Goal: Information Seeking & Learning: Find specific page/section

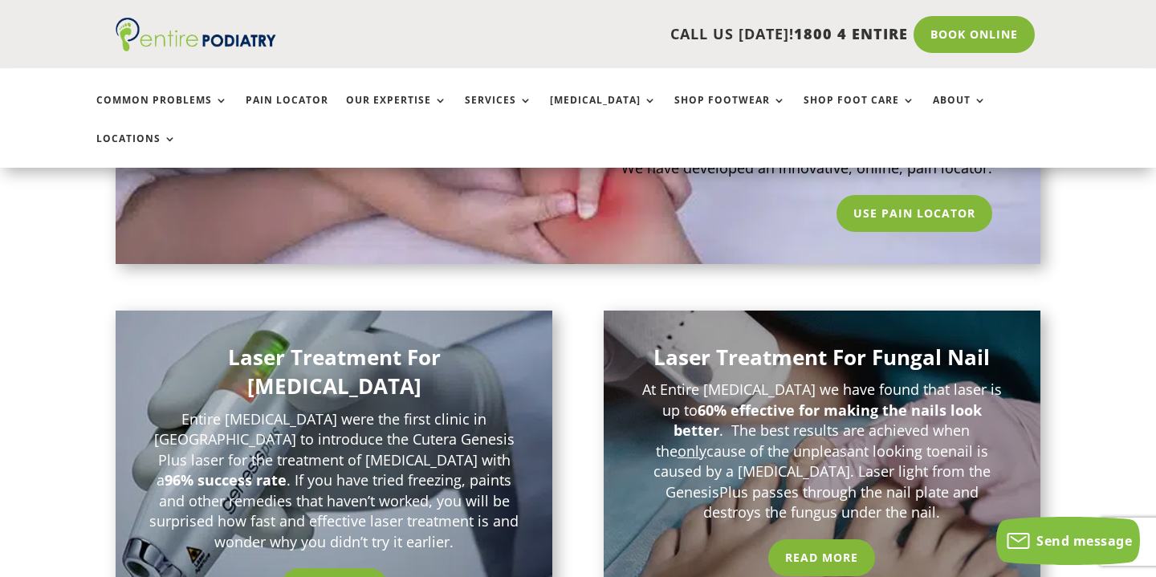
scroll to position [1328, 0]
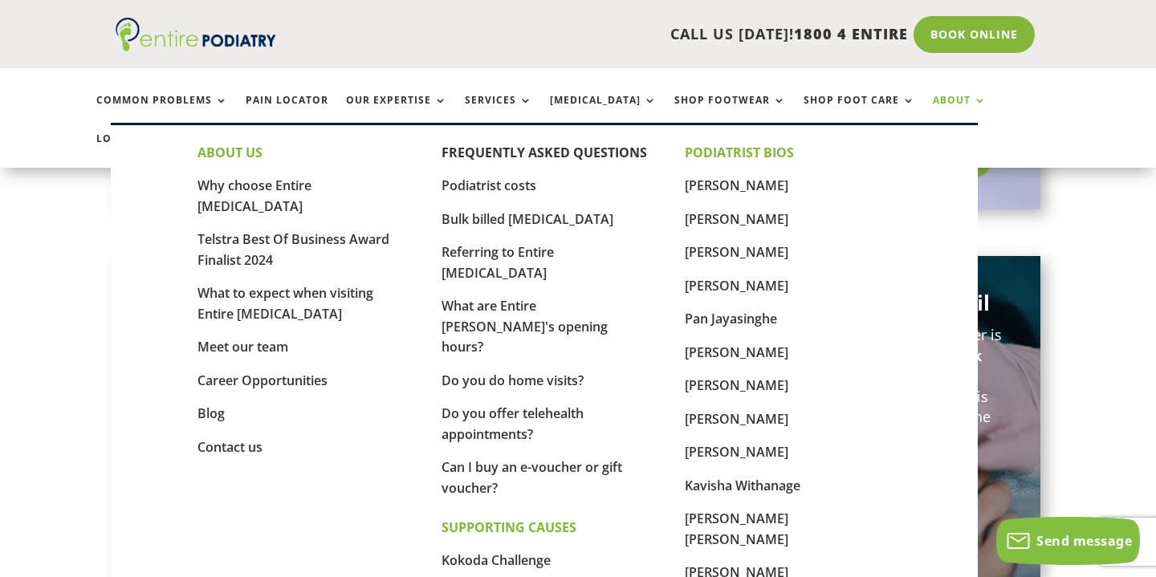
click at [933, 101] on link "About" at bounding box center [960, 112] width 54 height 35
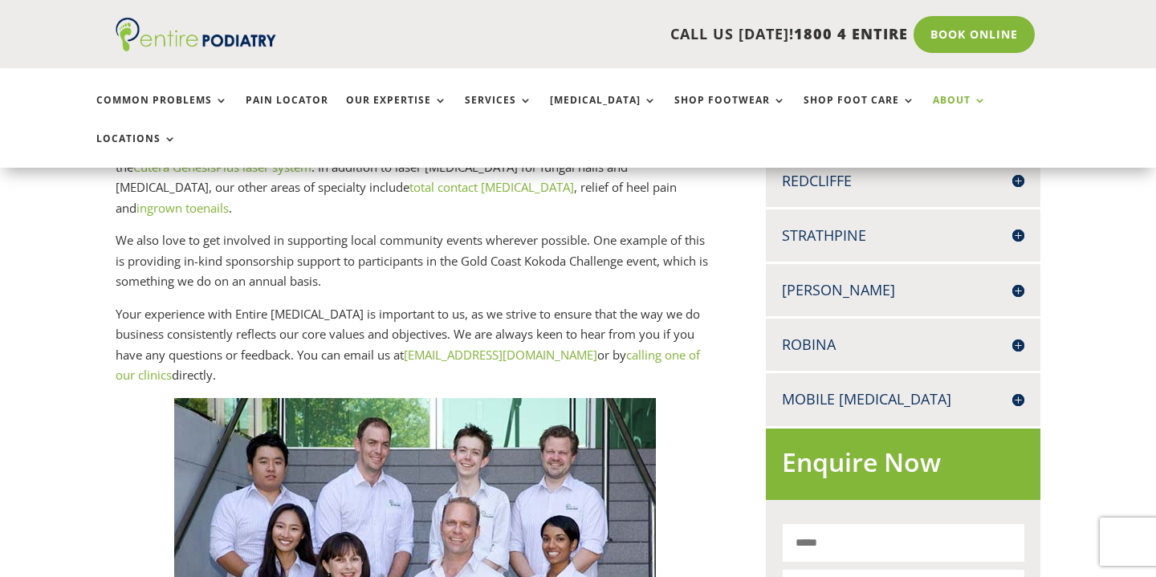
scroll to position [699, 0]
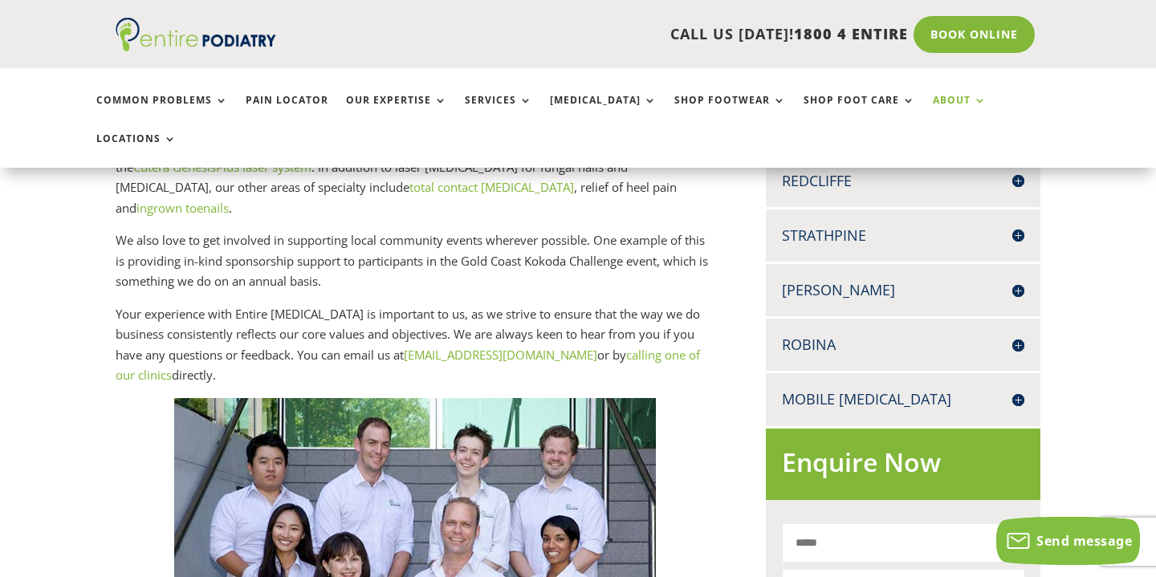
click at [1012, 335] on h4 "Robina" at bounding box center [903, 345] width 242 height 20
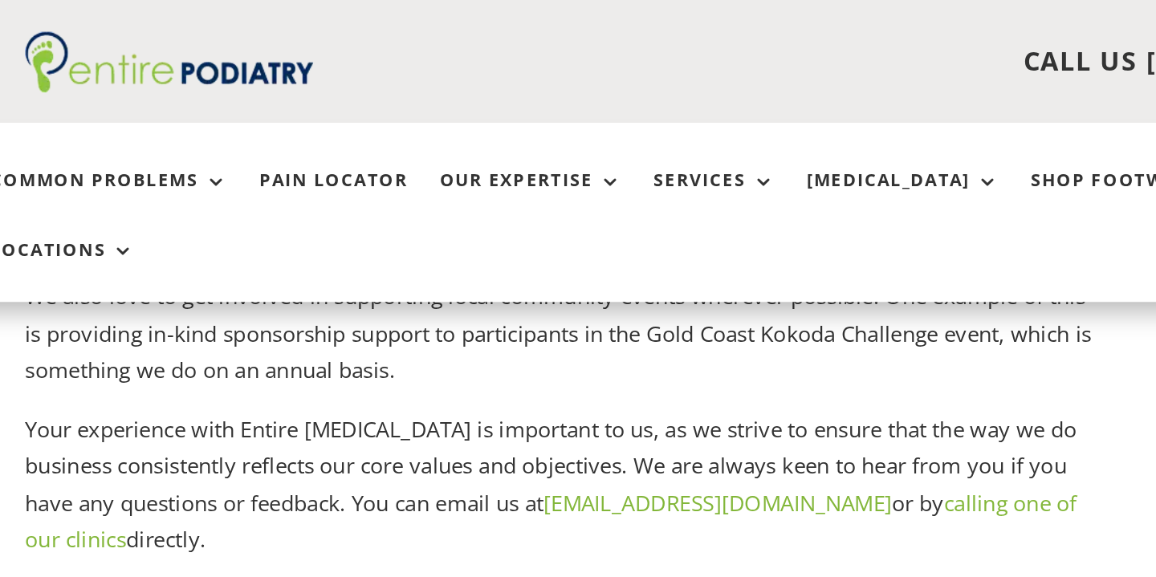
scroll to position [703, 0]
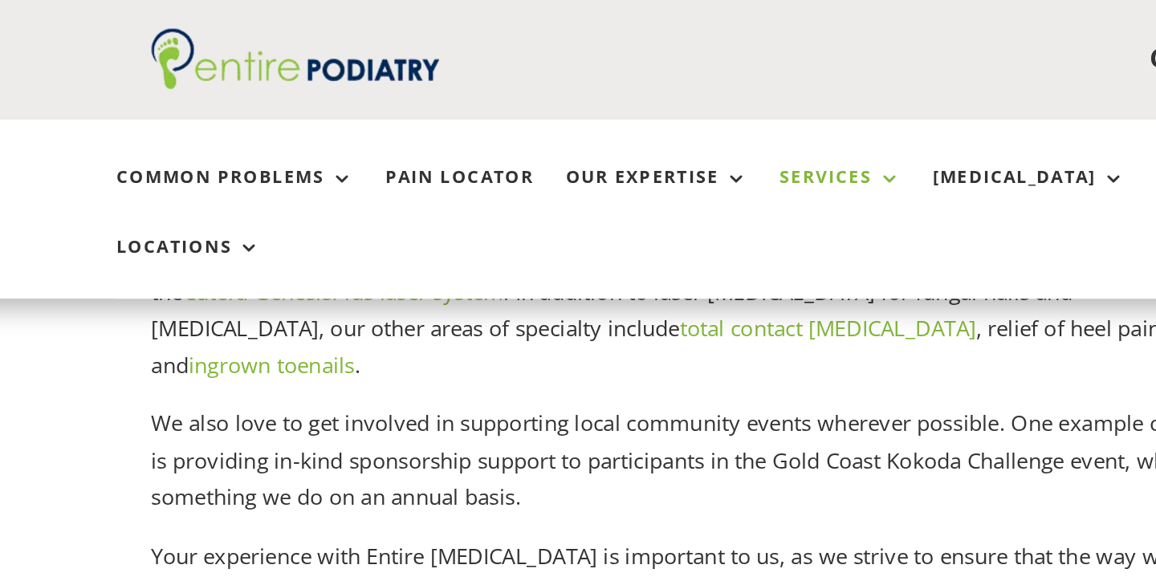
click at [474, 102] on link "Services" at bounding box center [498, 112] width 67 height 35
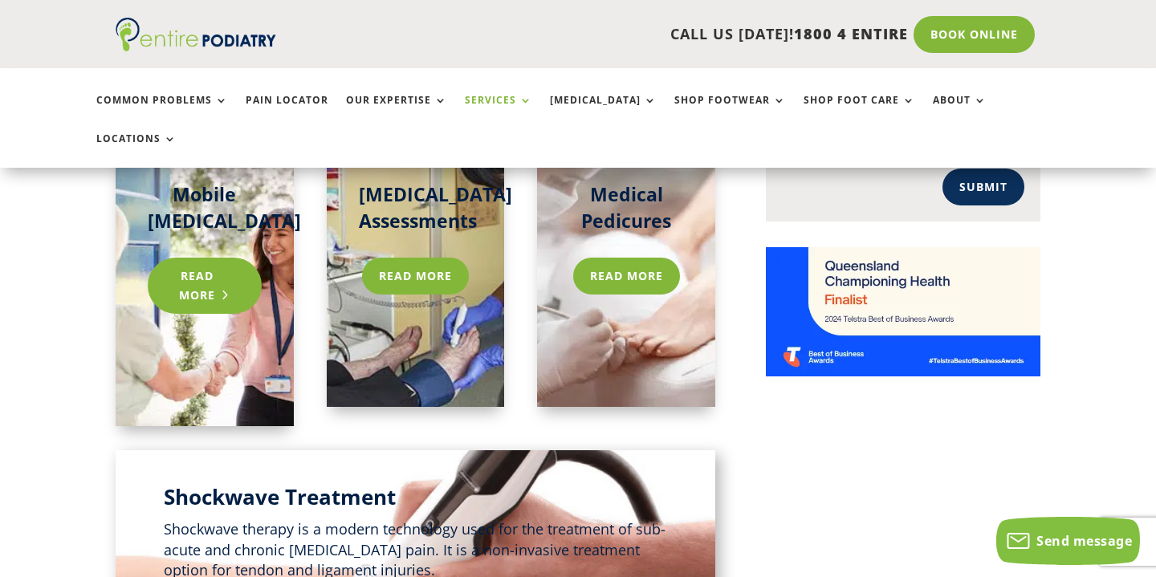
scroll to position [1204, 0]
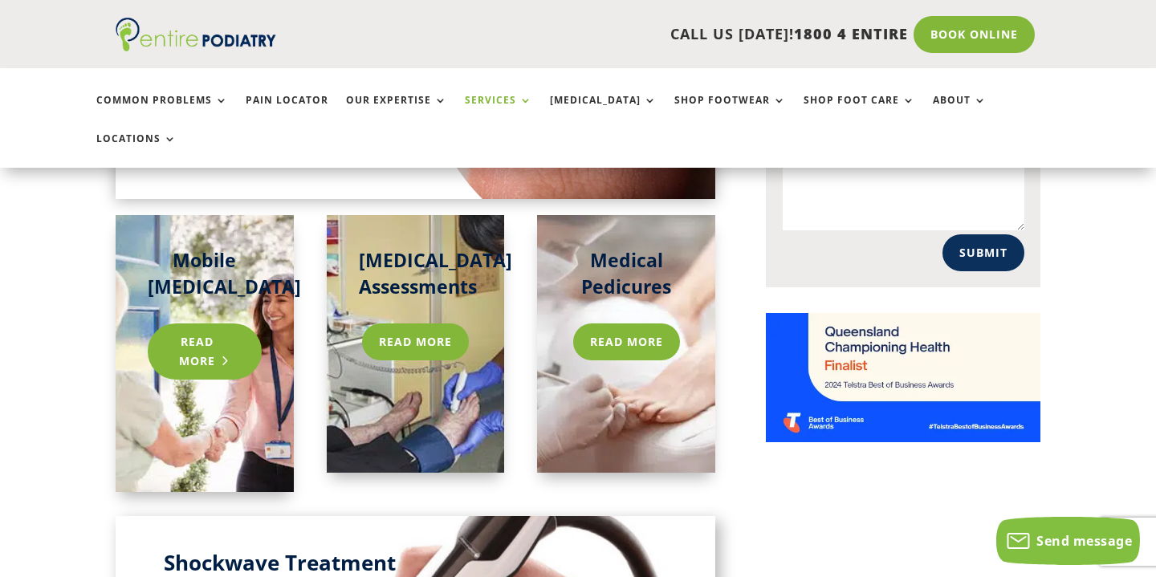
click at [202, 324] on link "Read more" at bounding box center [205, 352] width 114 height 56
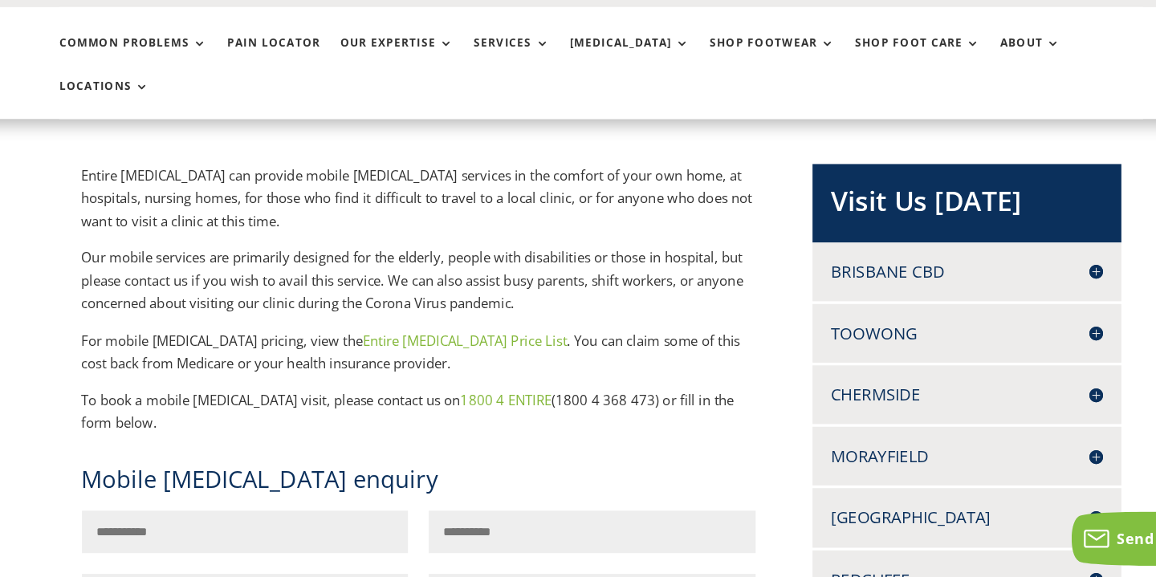
scroll to position [311, 0]
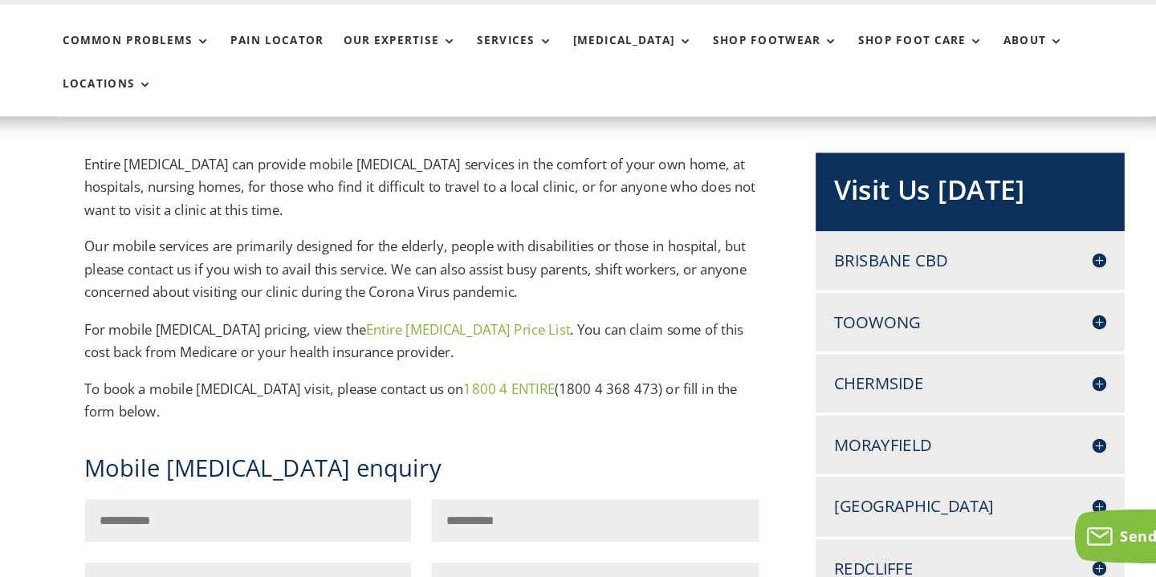
click at [366, 348] on link "Entire Podiatry Price List" at bounding box center [456, 356] width 181 height 16
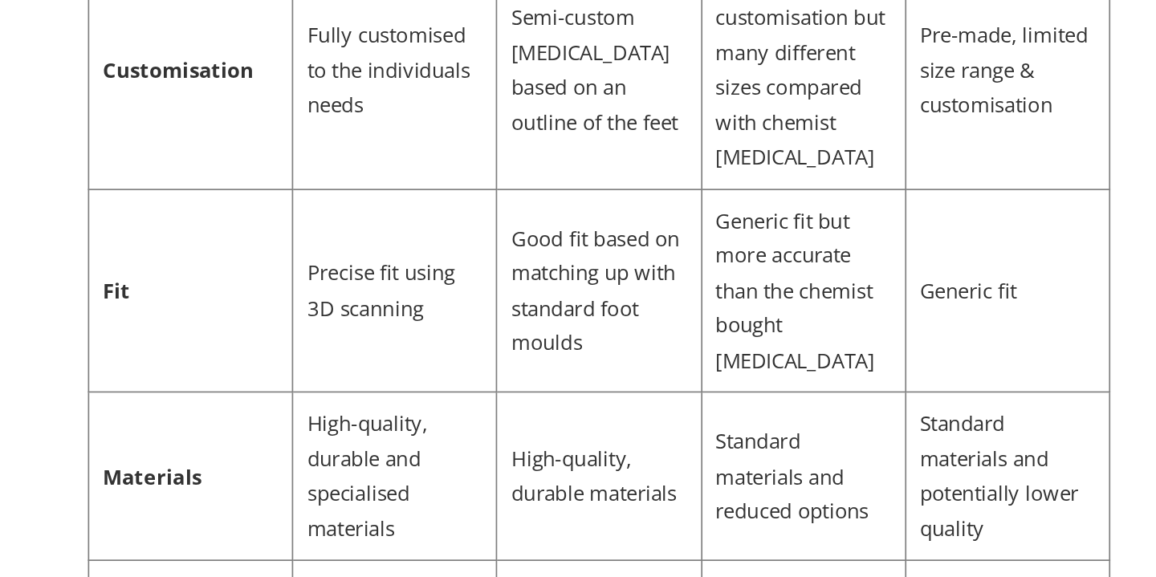
scroll to position [5069, 0]
